Goal: Check status: Check status

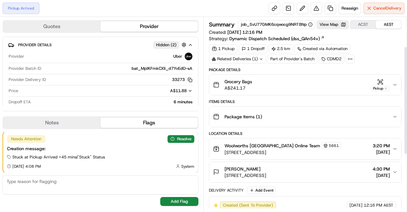
scroll to position [155, 0]
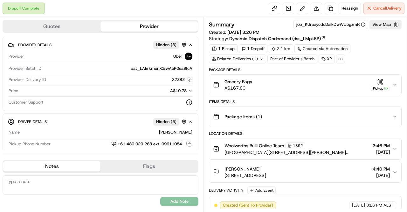
click at [396, 82] on icon "button" at bounding box center [395, 84] width 5 height 5
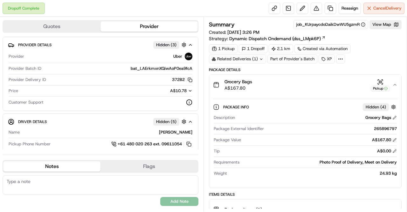
click at [396, 82] on icon "button" at bounding box center [395, 84] width 5 height 5
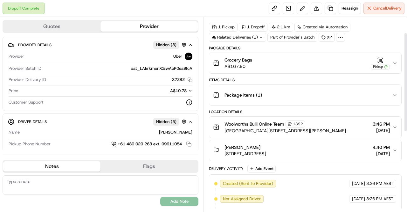
scroll to position [32, 0]
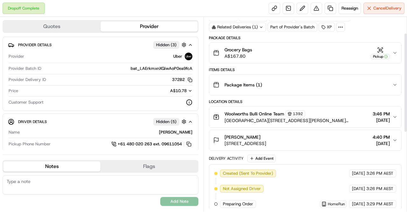
click at [233, 140] on span "1 Sussex St, U 16, Woonona, NSW 2517, AU" at bounding box center [246, 143] width 42 height 6
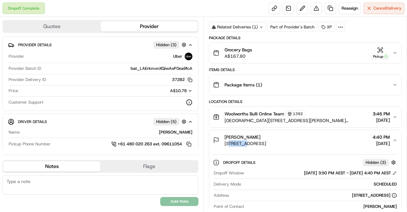
click at [233, 140] on span "1 Sussex St, U 16, Woonona, NSW 2517, AU" at bounding box center [246, 143] width 42 height 6
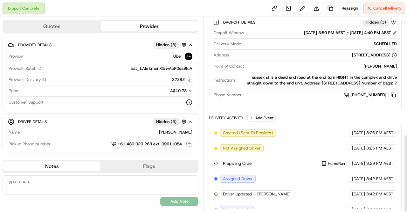
scroll to position [290, 0]
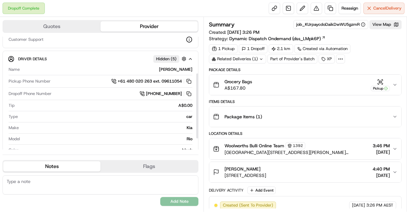
scroll to position [64, 0]
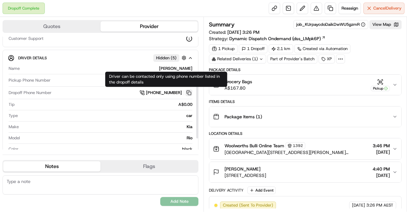
click at [187, 92] on button at bounding box center [189, 92] width 7 height 7
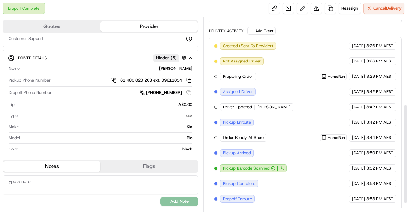
scroll to position [185, 0]
